Goal: Task Accomplishment & Management: Manage account settings

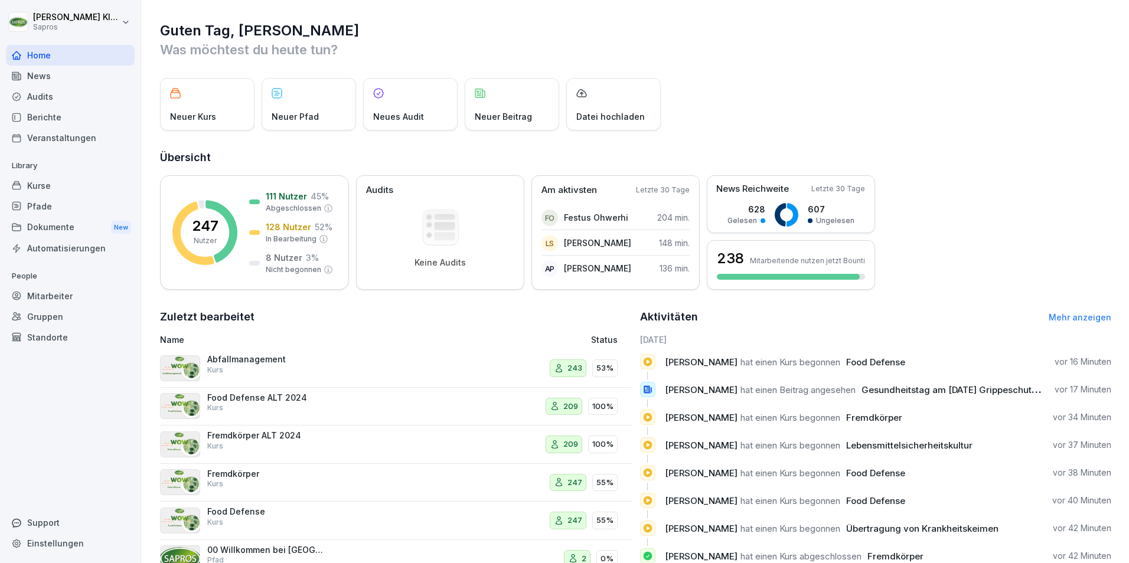
click at [37, 296] on div "Mitarbeiter" at bounding box center [70, 296] width 129 height 21
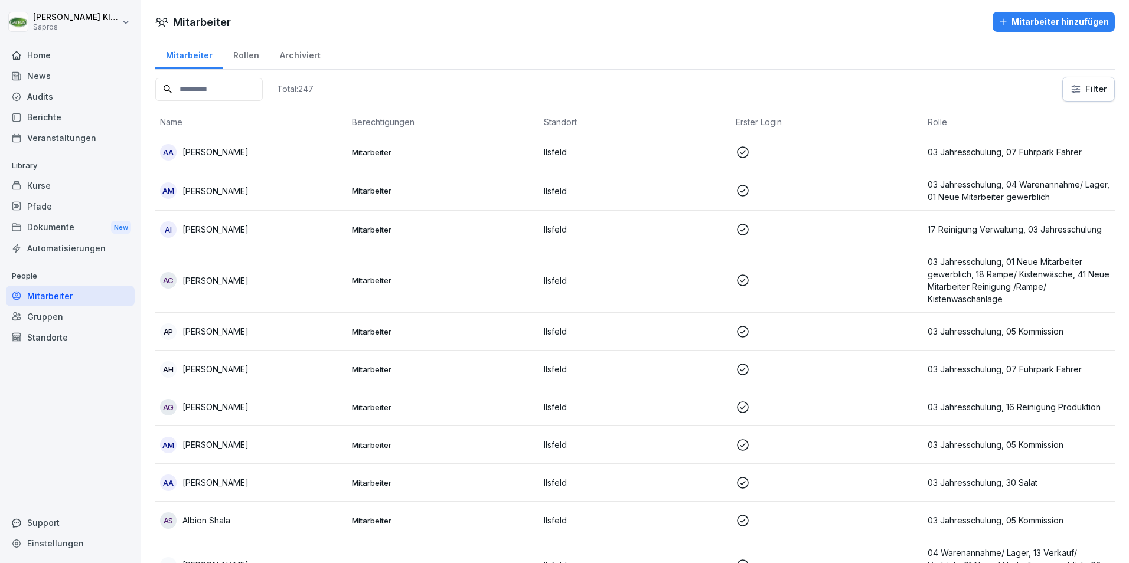
click at [208, 87] on input at bounding box center [208, 89] width 107 height 23
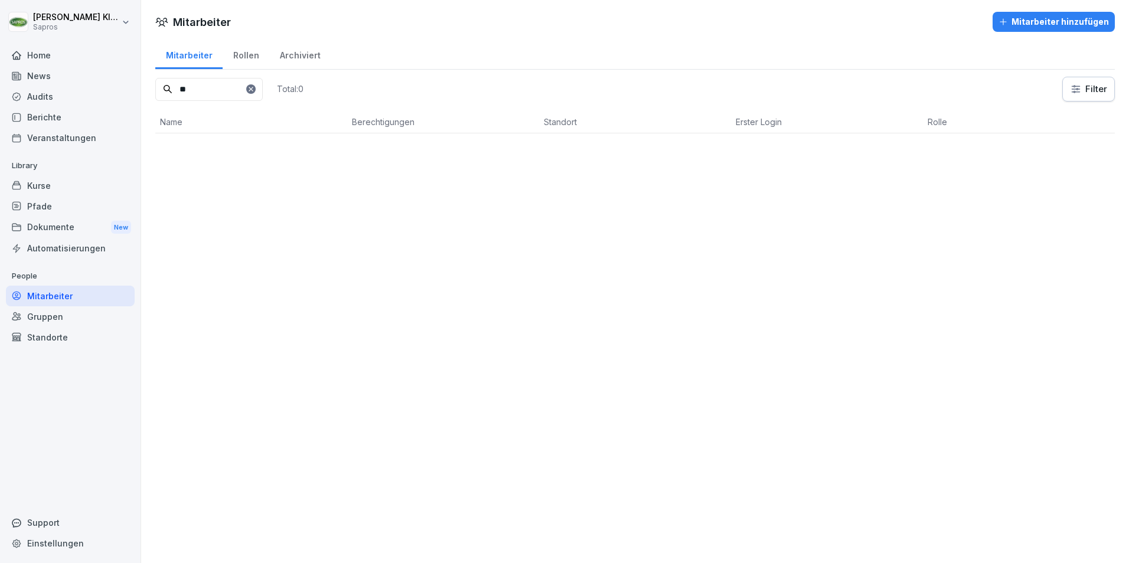
type input "*"
type input "*****"
click at [945, 149] on p "03 Jahresschulung, 08 QM/ QS, 02 Neue Mitarbeiter kaufmännisch" at bounding box center [1018, 153] width 182 height 25
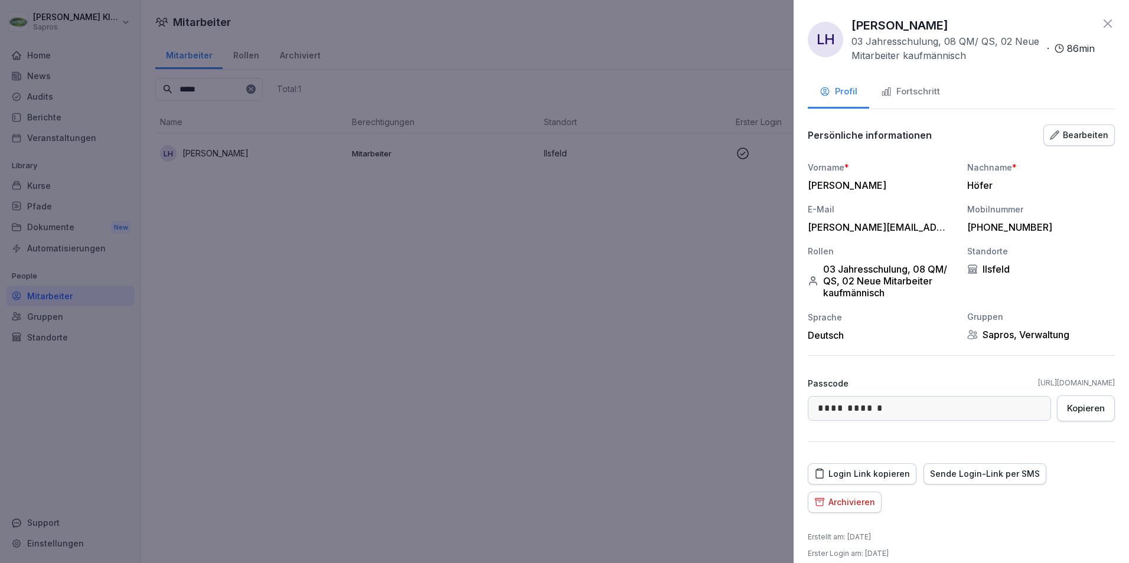
click at [924, 91] on div "Fortschritt" at bounding box center [910, 92] width 59 height 14
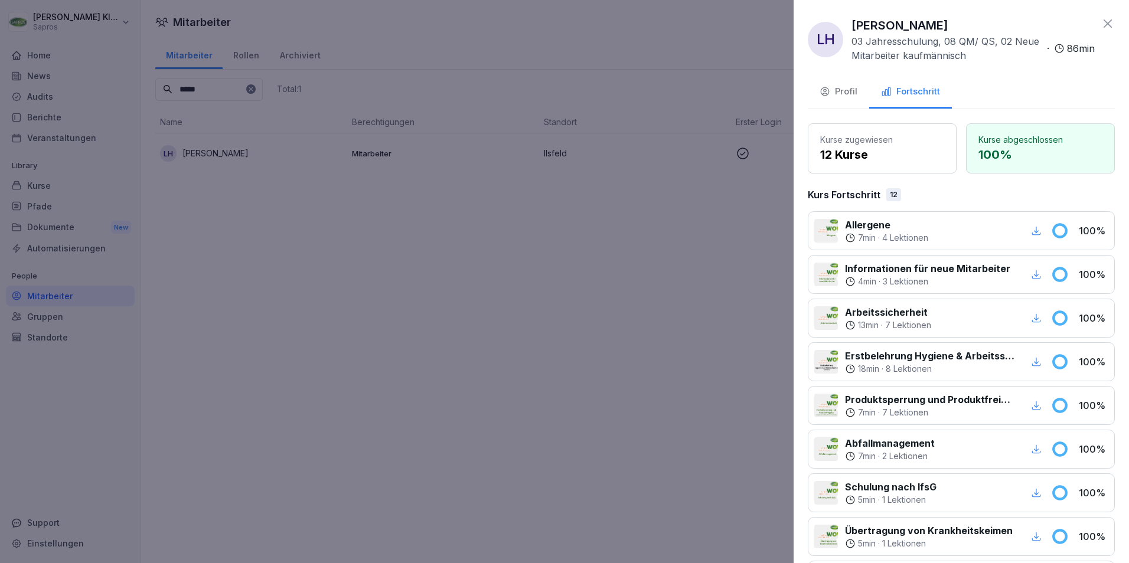
click at [1103, 21] on icon at bounding box center [1107, 23] width 8 height 8
